Goal: Navigation & Orientation: Find specific page/section

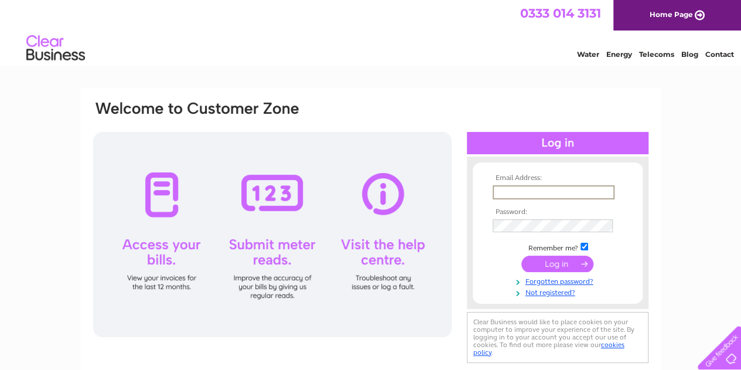
type input "[EMAIL_ADDRESS][DOMAIN_NAME]"
click at [561, 264] on input "submit" at bounding box center [558, 262] width 72 height 16
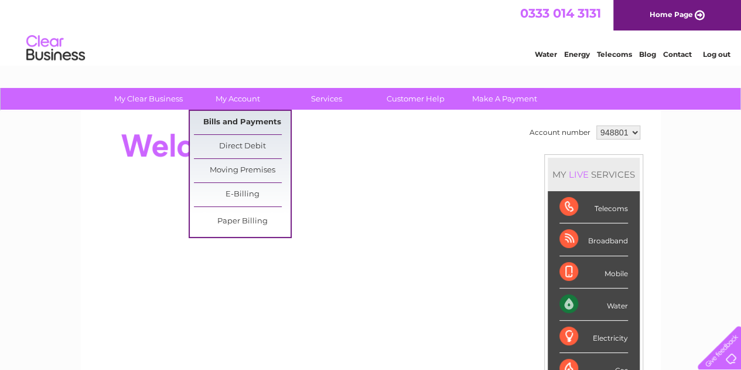
click at [240, 117] on link "Bills and Payments" at bounding box center [242, 122] width 97 height 23
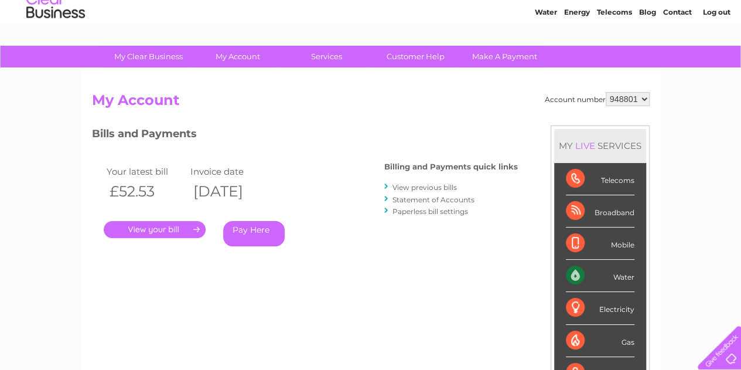
scroll to position [59, 0]
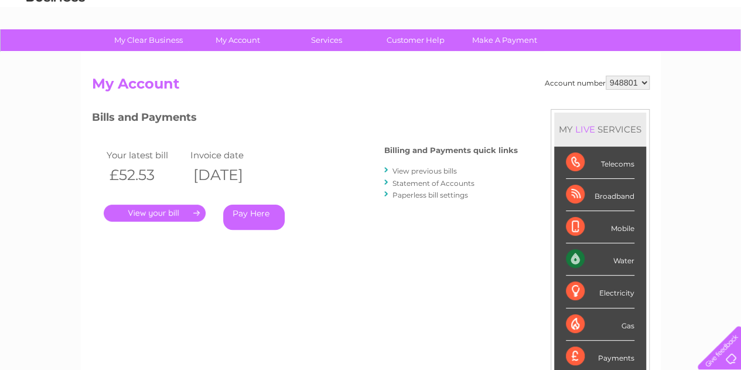
click at [192, 212] on link "." at bounding box center [155, 213] width 102 height 17
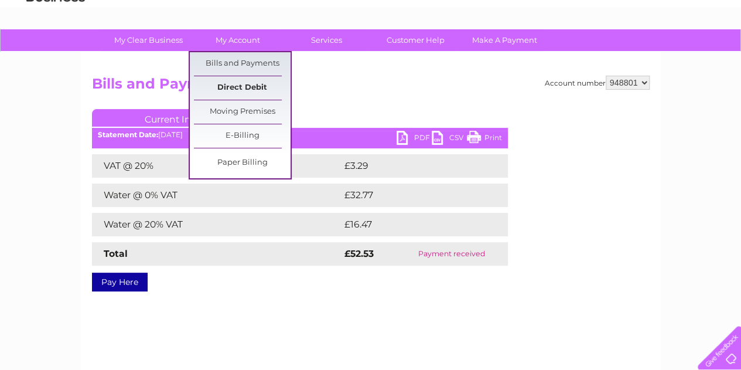
click at [237, 82] on link "Direct Debit" at bounding box center [242, 87] width 97 height 23
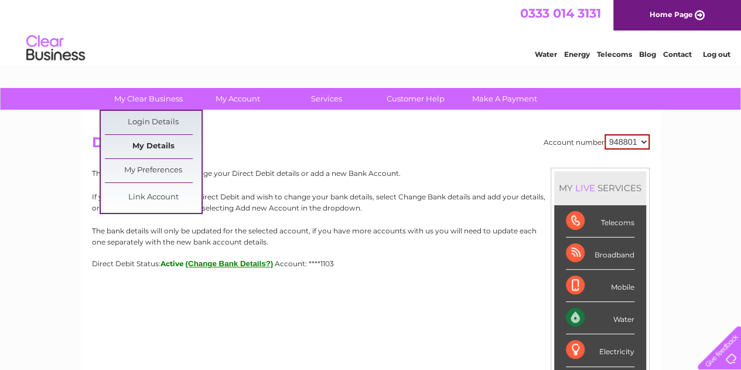
click at [149, 141] on link "My Details" at bounding box center [153, 146] width 97 height 23
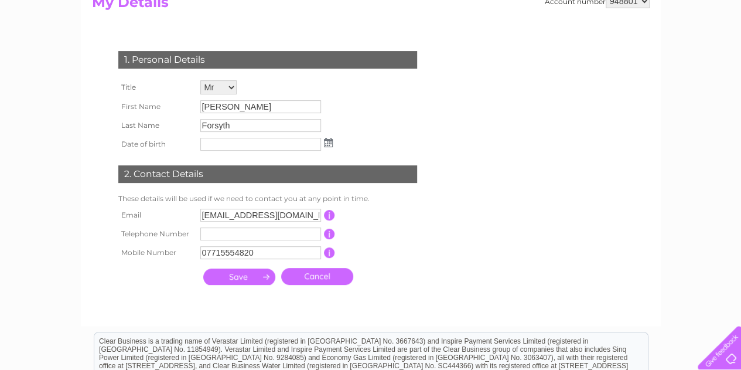
scroll to position [176, 0]
